Goal: Information Seeking & Learning: Learn about a topic

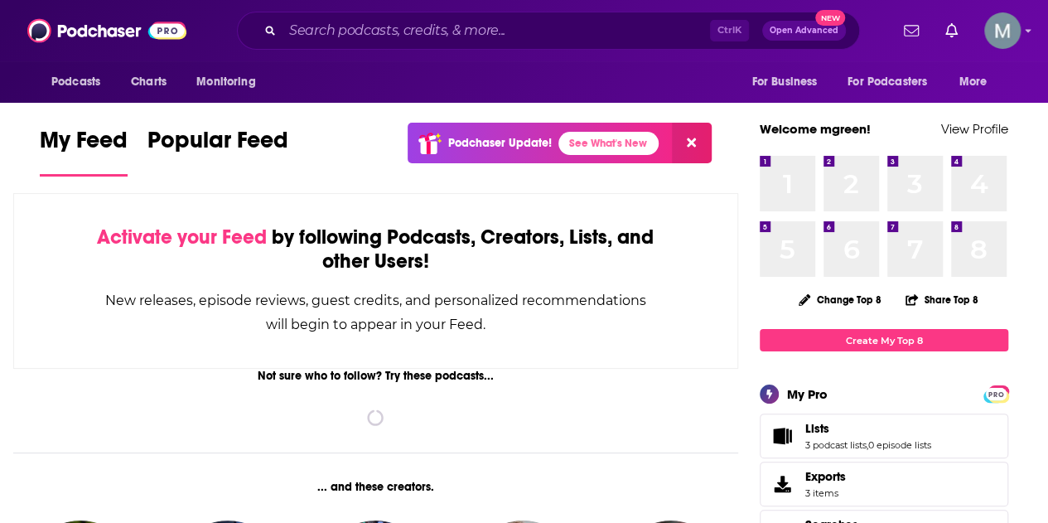
click at [356, 30] on input "Search podcasts, credits, & more..." at bounding box center [495, 30] width 427 height 26
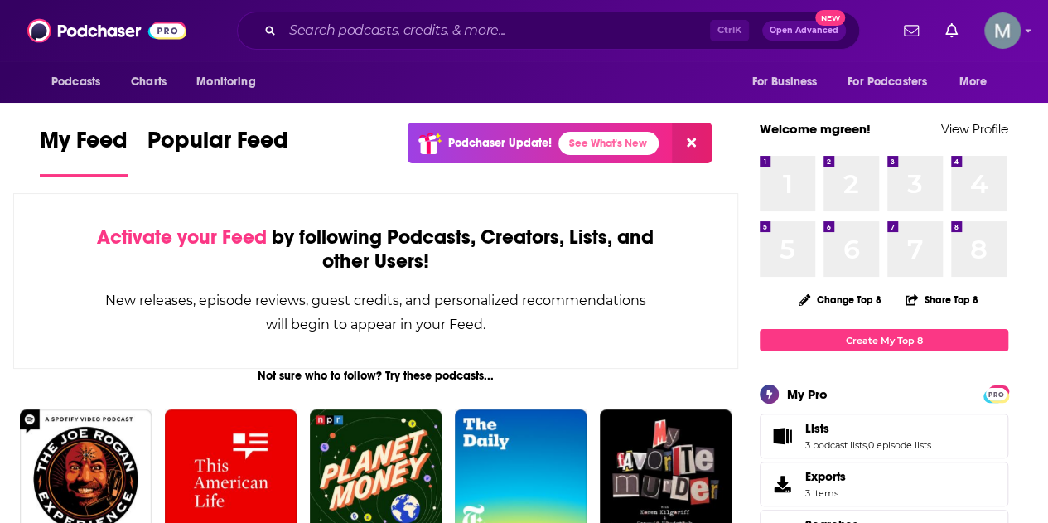
click at [557, 31] on input "Search podcasts, credits, & more..." at bounding box center [495, 30] width 427 height 26
click at [514, 37] on input "Search podcasts, credits, & more..." at bounding box center [495, 30] width 427 height 26
drag, startPoint x: 290, startPoint y: 30, endPoint x: 265, endPoint y: 32, distance: 25.0
click at [267, 32] on div "Ctrl K Open Advanced New" at bounding box center [548, 31] width 623 height 38
click at [263, 32] on div "Ctrl K Open Advanced New" at bounding box center [548, 31] width 623 height 38
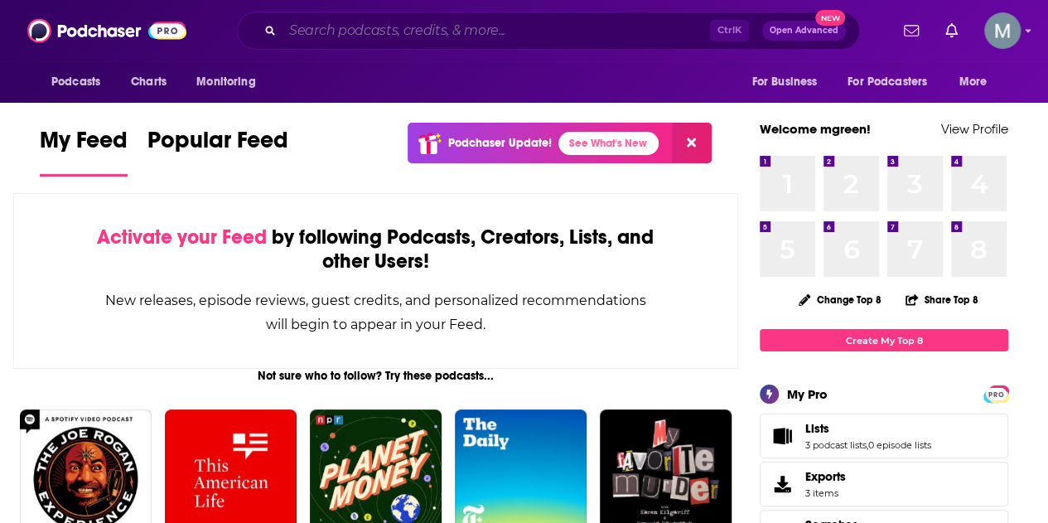
click at [287, 31] on input "Search podcasts, credits, & more..." at bounding box center [495, 30] width 427 height 26
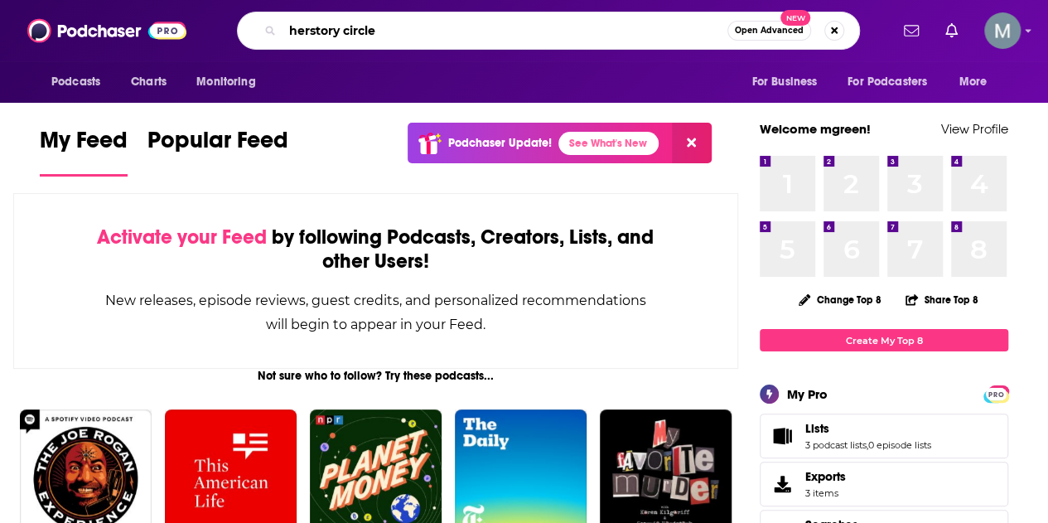
type input "herstory circle"
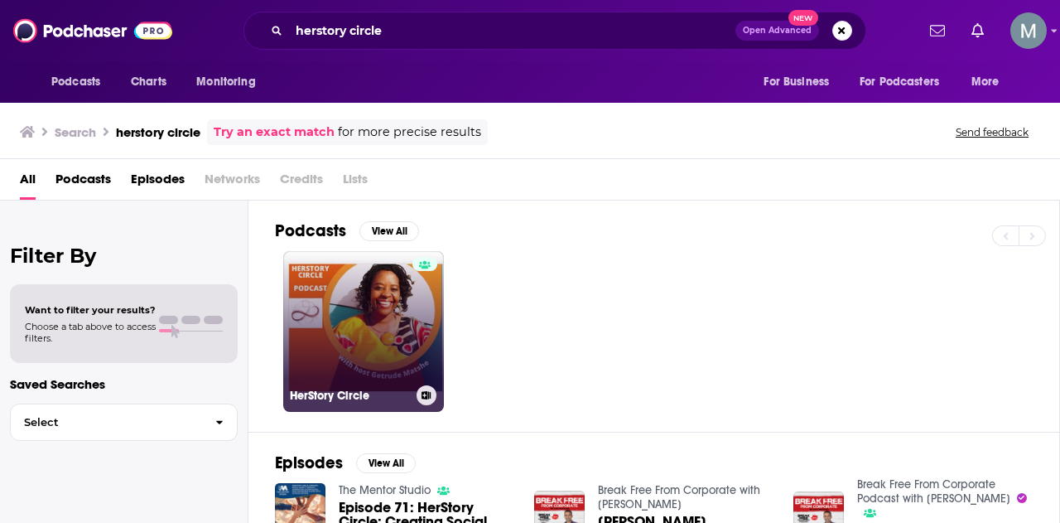
click at [317, 320] on link "HerStory Circle" at bounding box center [363, 331] width 161 height 161
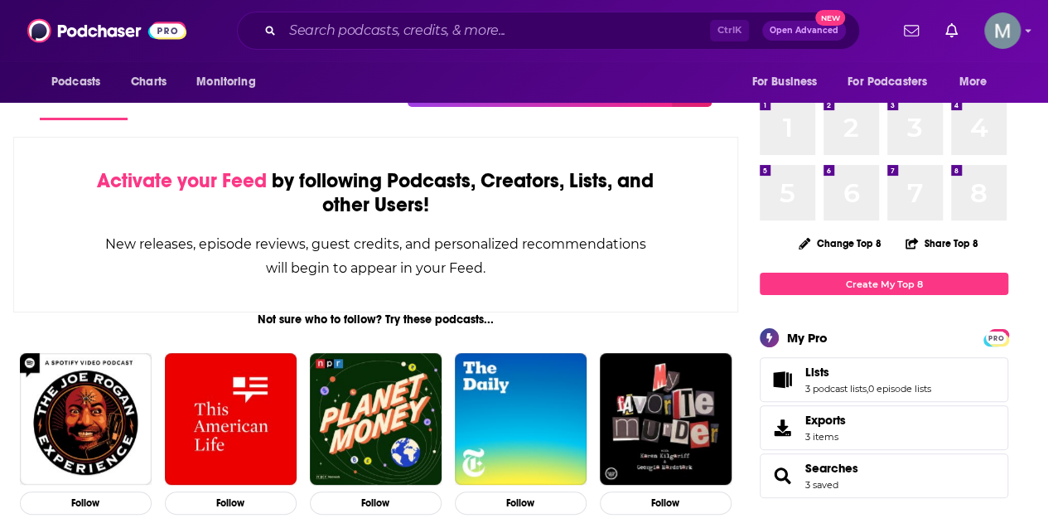
scroll to position [83, 0]
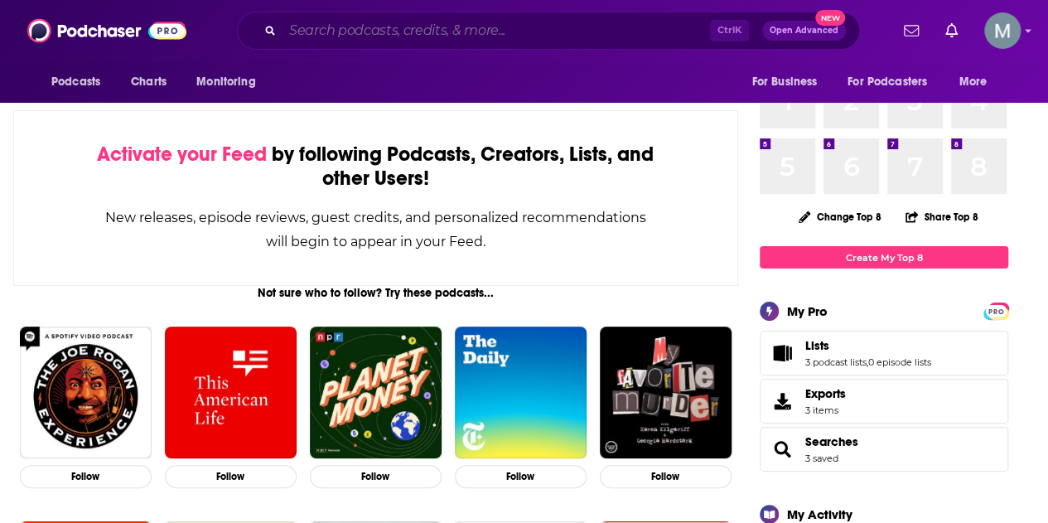
click at [387, 36] on input "Search podcasts, credits, & more..." at bounding box center [495, 30] width 427 height 26
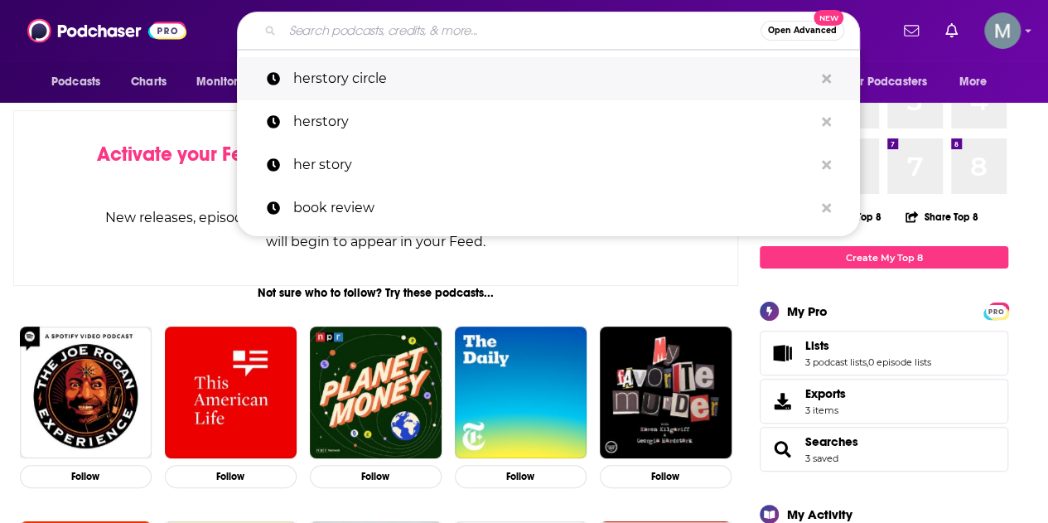
click at [384, 75] on p "herstory circle" at bounding box center [553, 78] width 520 height 43
type input "herstory circle"
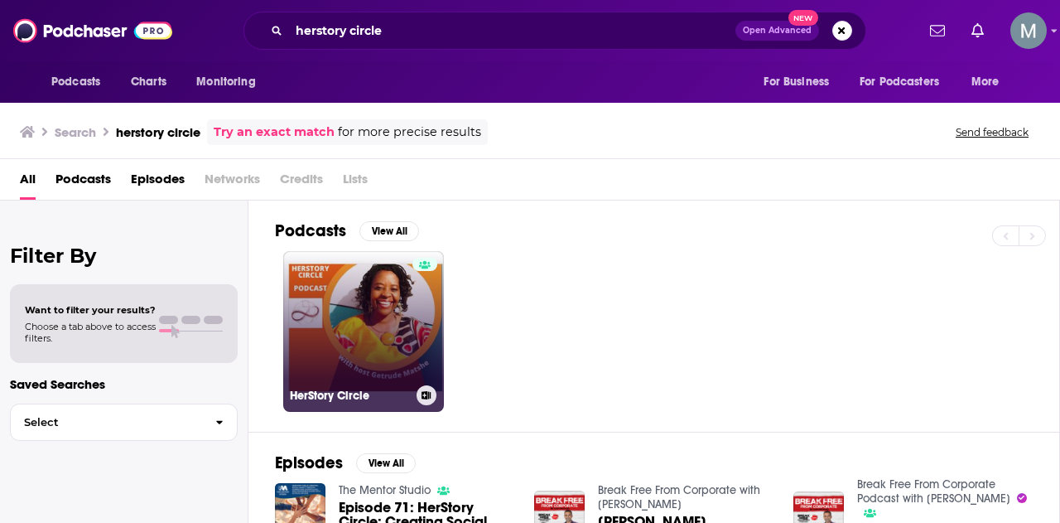
click at [371, 280] on link "HerStory Circle" at bounding box center [363, 331] width 161 height 161
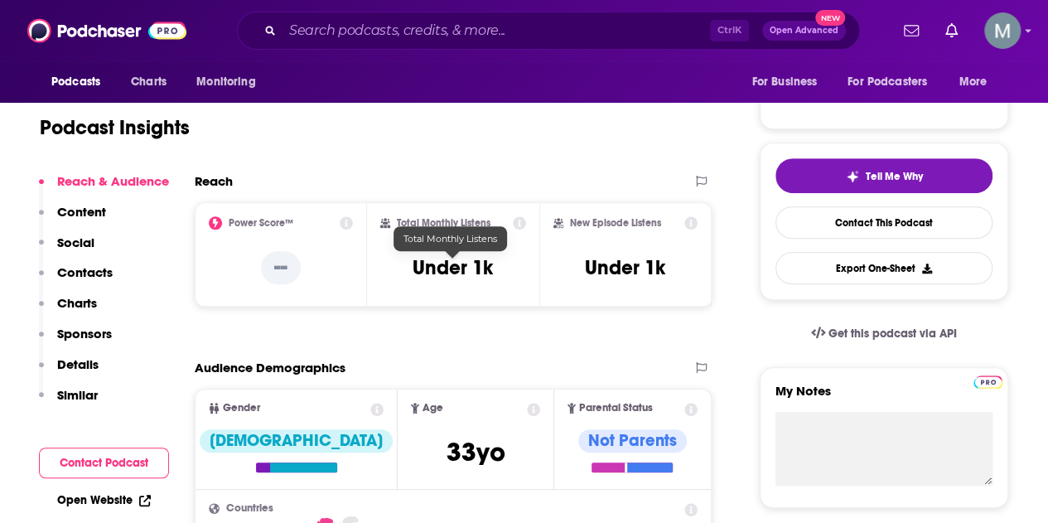
scroll to position [331, 0]
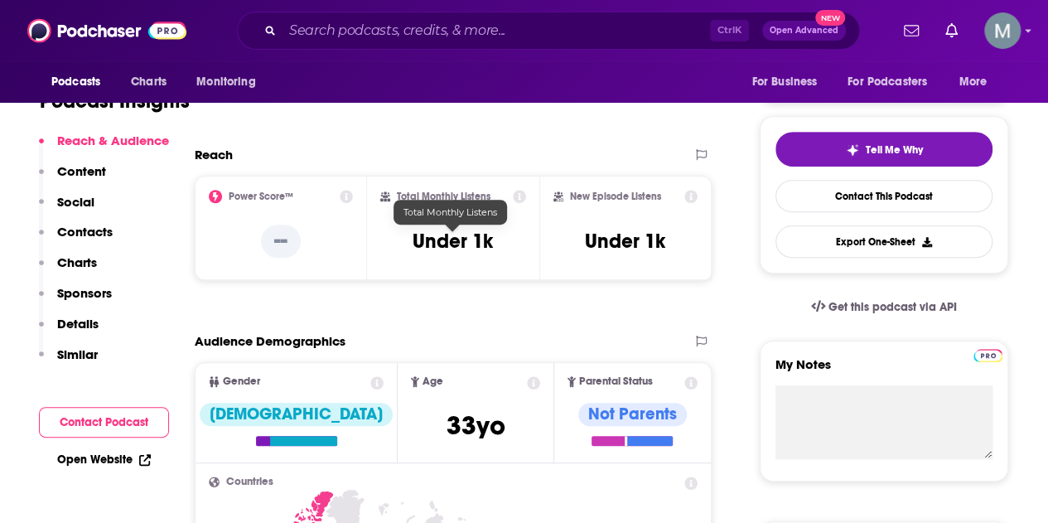
click at [476, 241] on h3 "Under 1k" at bounding box center [452, 241] width 80 height 25
click at [522, 193] on icon at bounding box center [519, 196] width 13 height 13
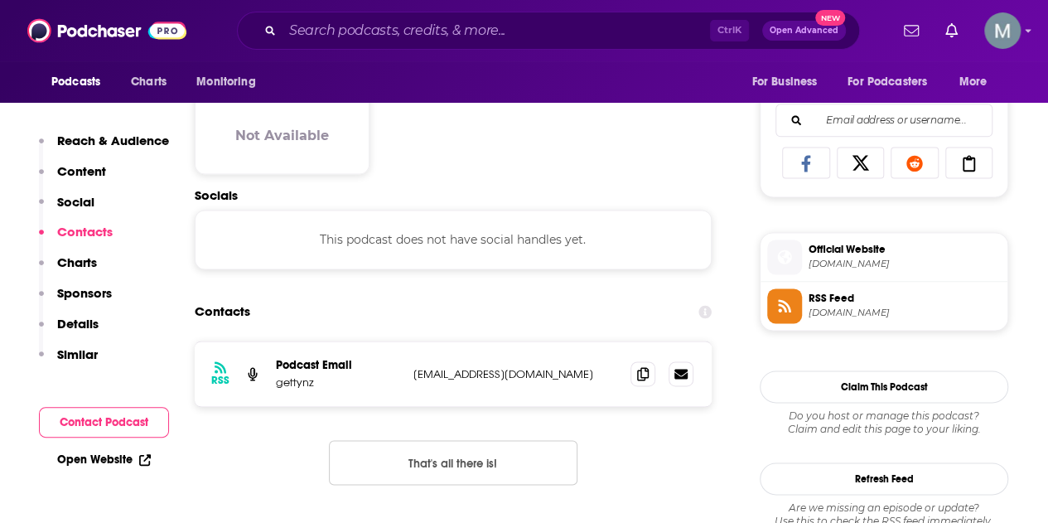
scroll to position [1159, 0]
